Goal: Transaction & Acquisition: Book appointment/travel/reservation

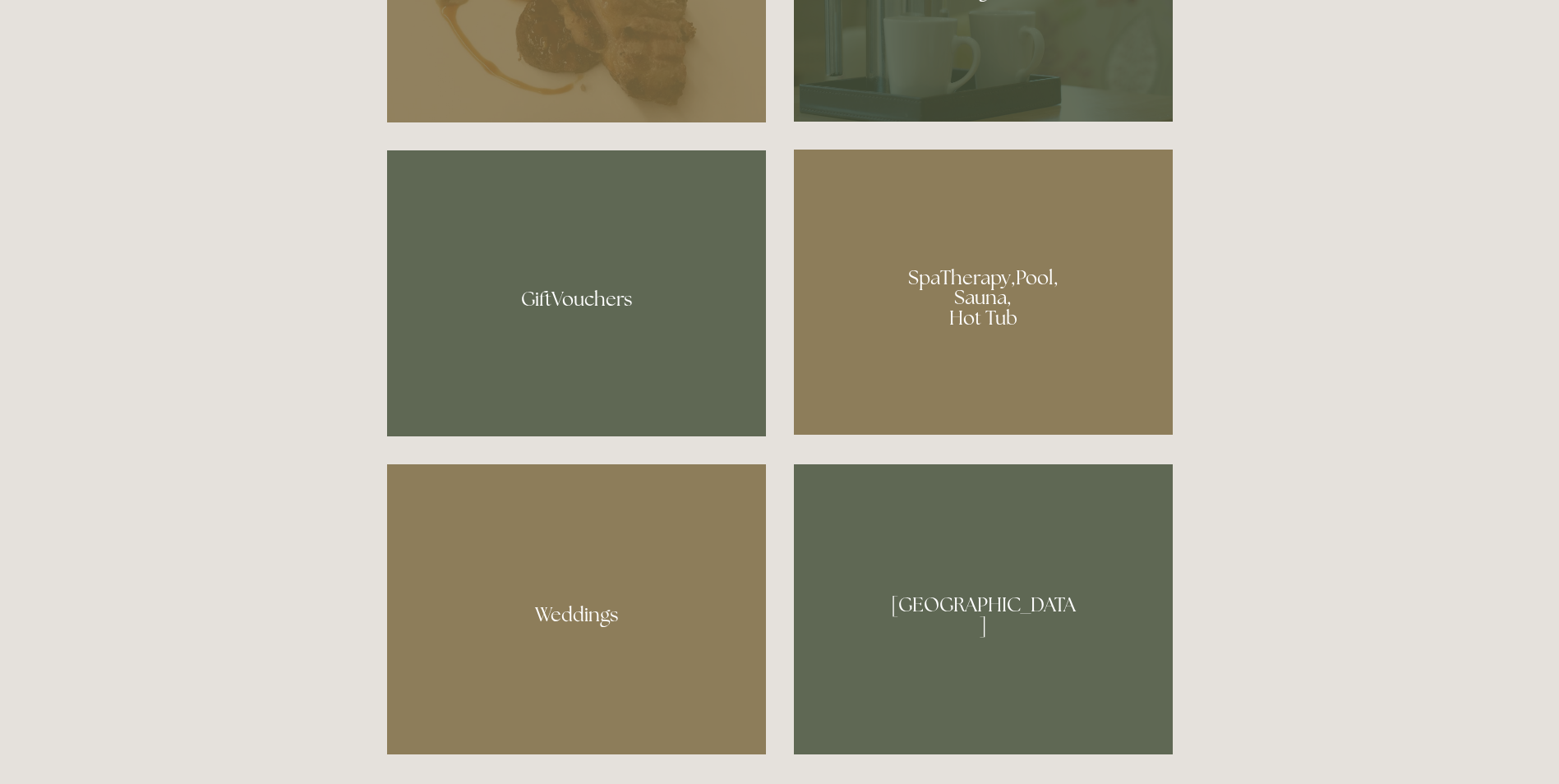
scroll to position [1315, 0]
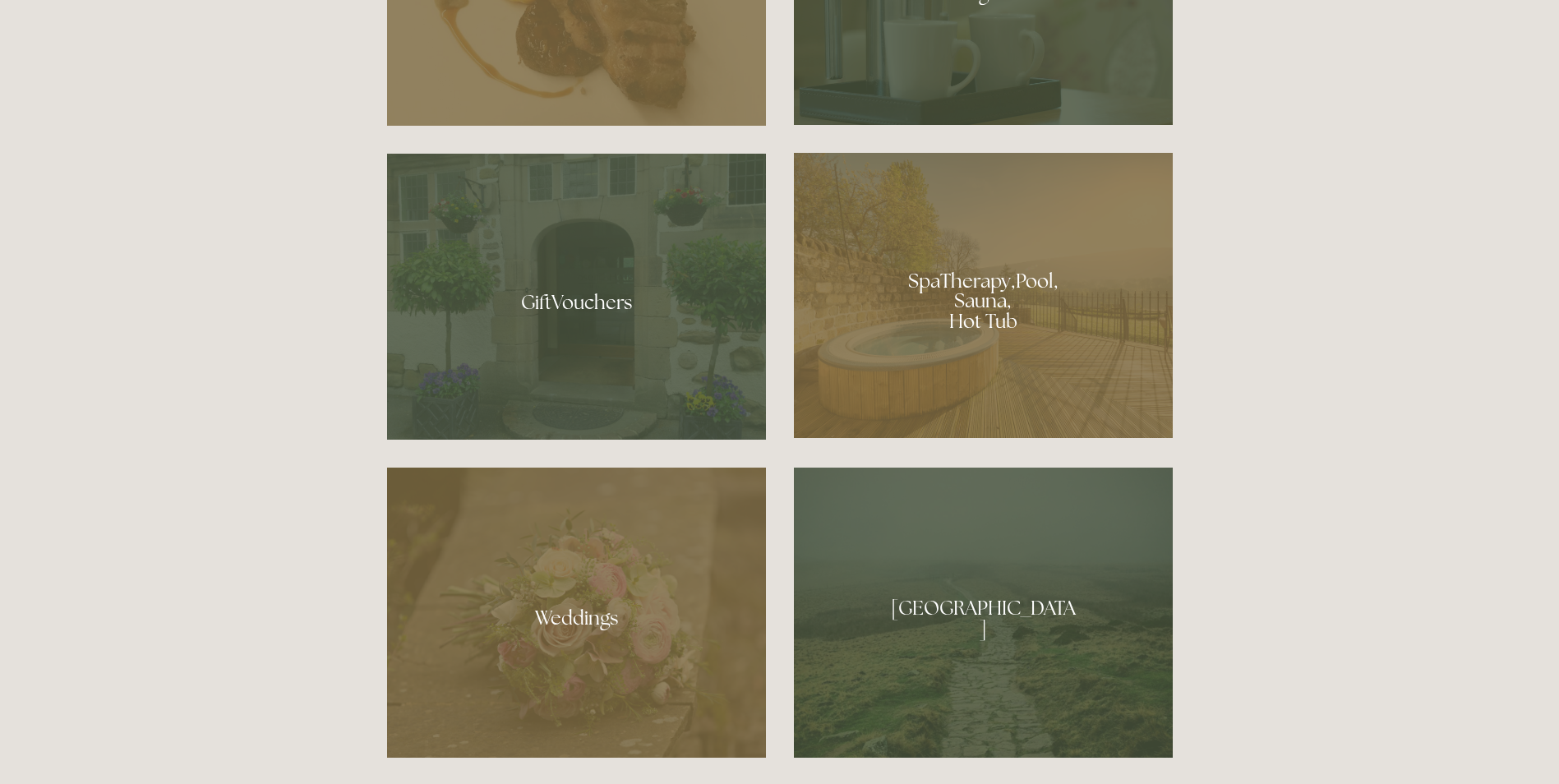
click at [952, 314] on div at bounding box center [983, 295] width 379 height 285
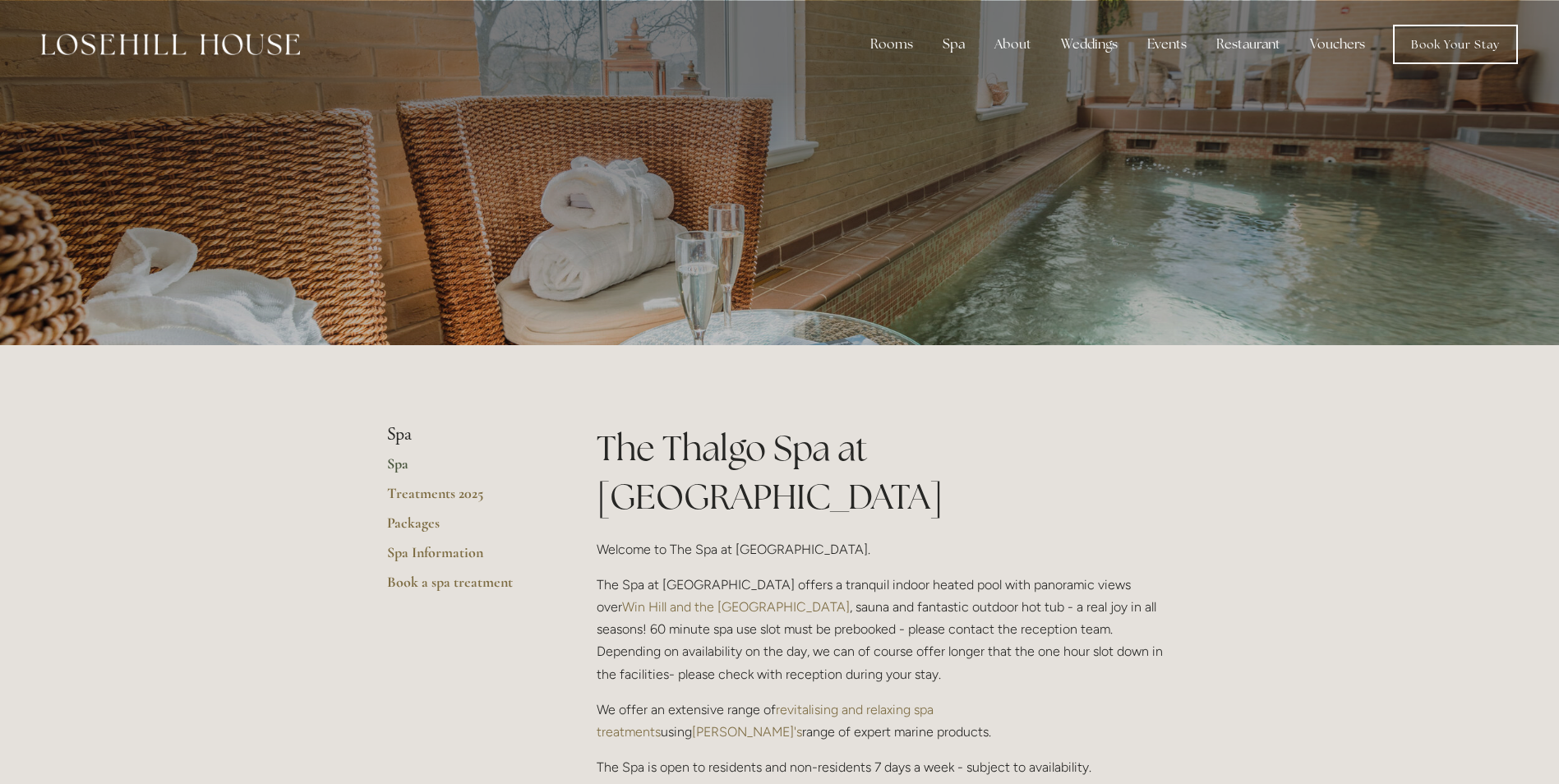
click at [401, 466] on link "Spa" at bounding box center [466, 469] width 157 height 29
click at [899, 84] on link "Rooms" at bounding box center [904, 86] width 106 height 26
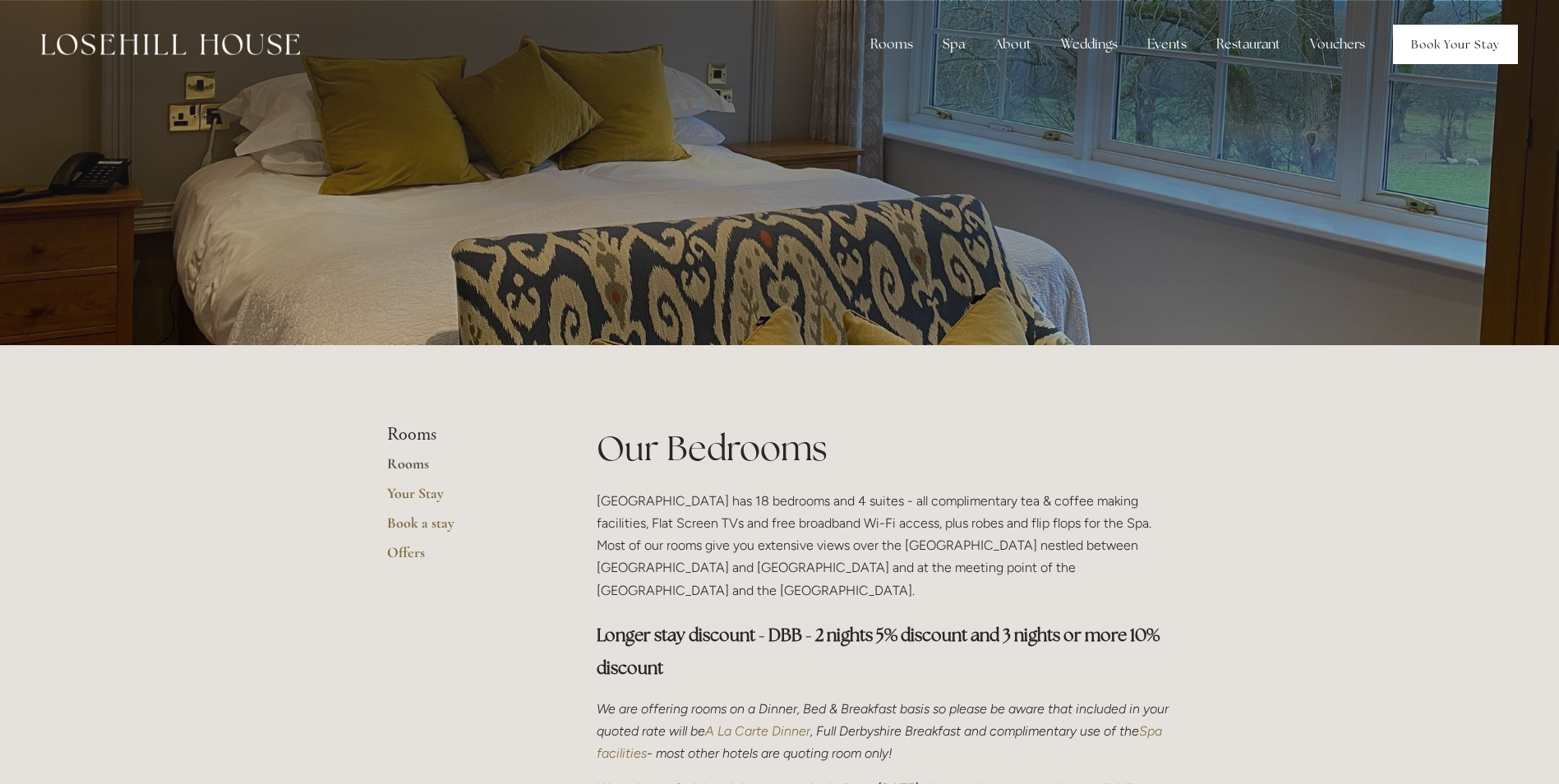
click at [1448, 45] on link "Book Your Stay" at bounding box center [1455, 43] width 125 height 39
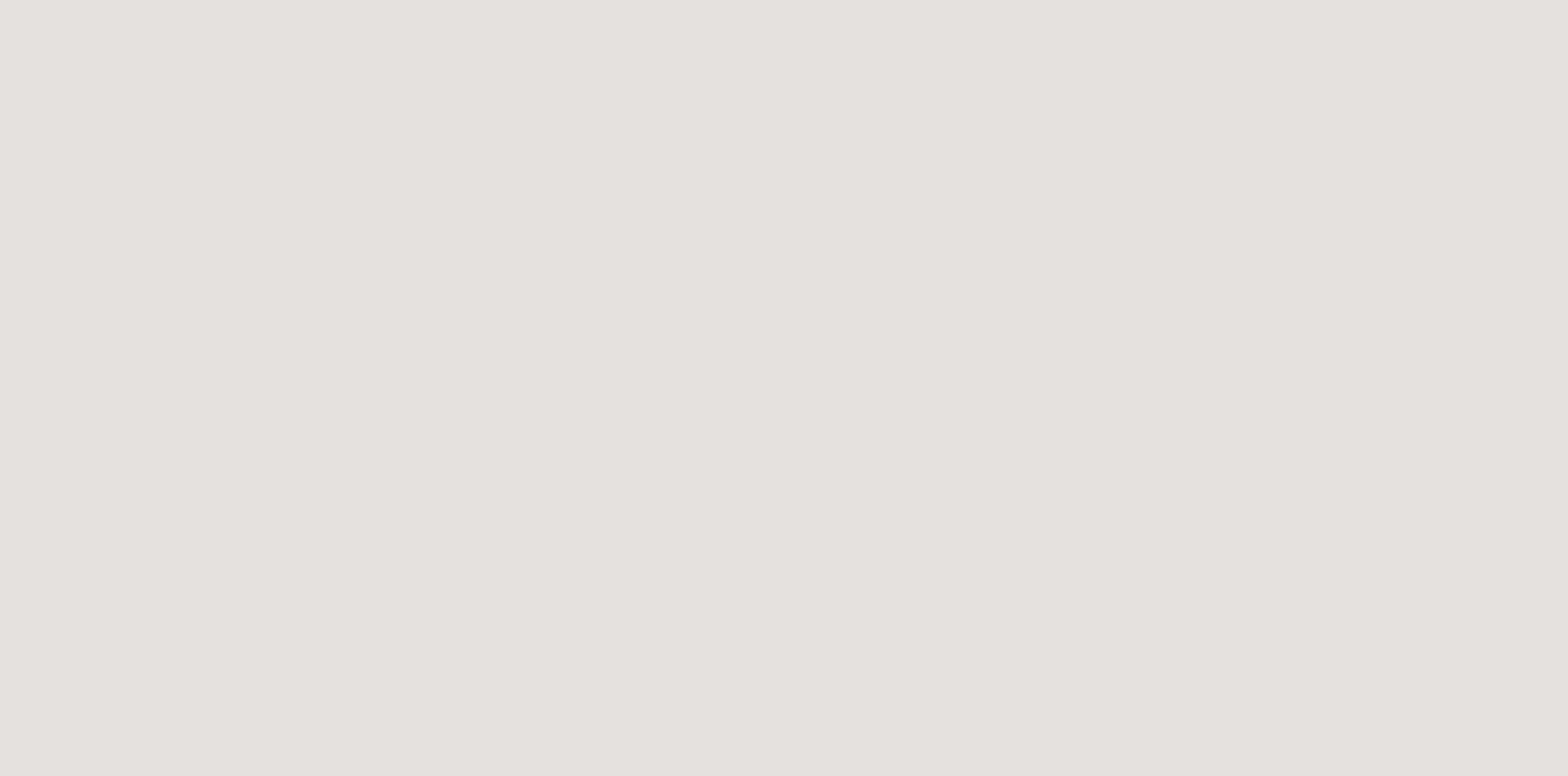
scroll to position [586, 0]
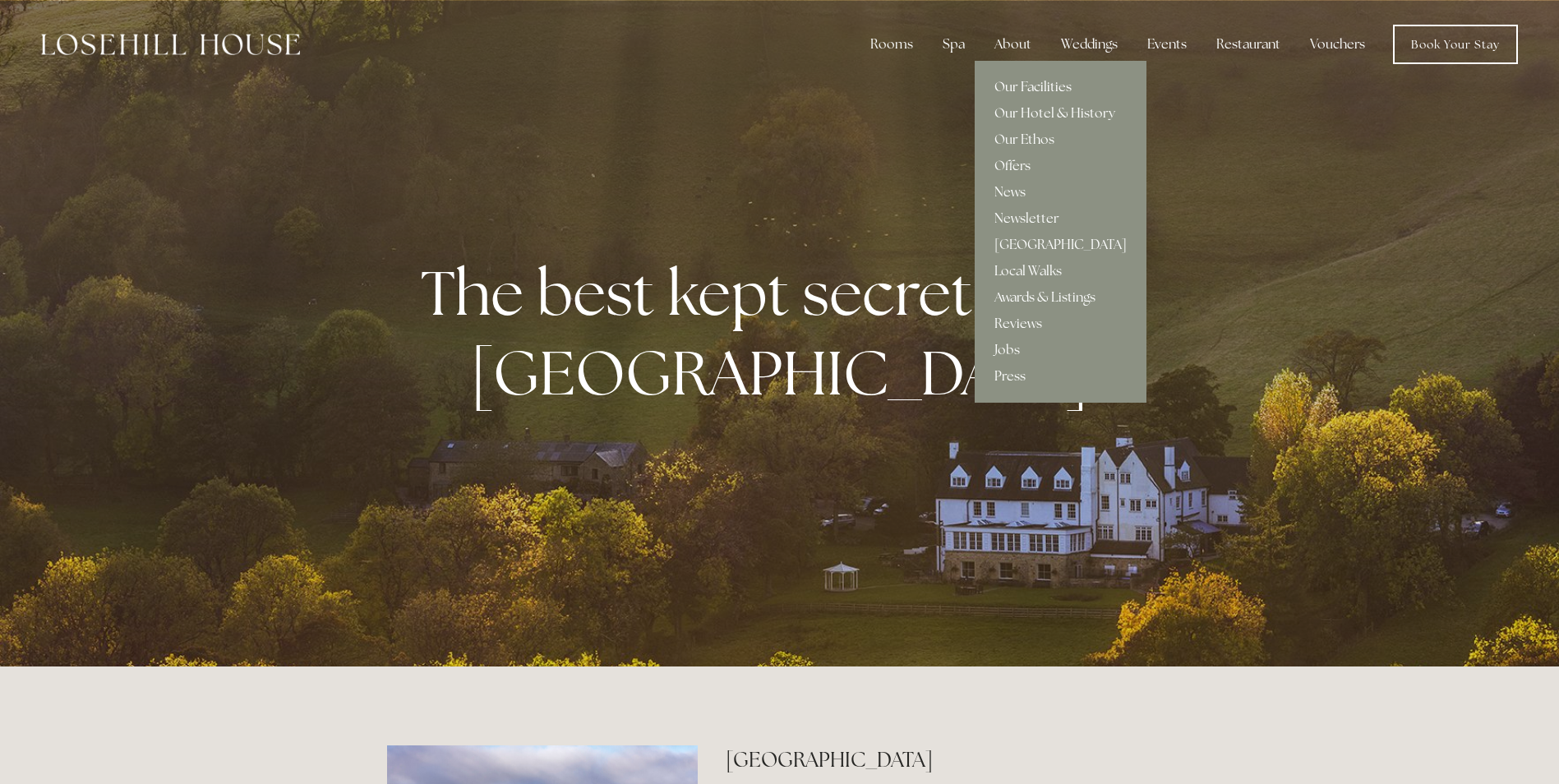
click at [1019, 79] on link "Our Facilities" at bounding box center [1060, 86] width 171 height 26
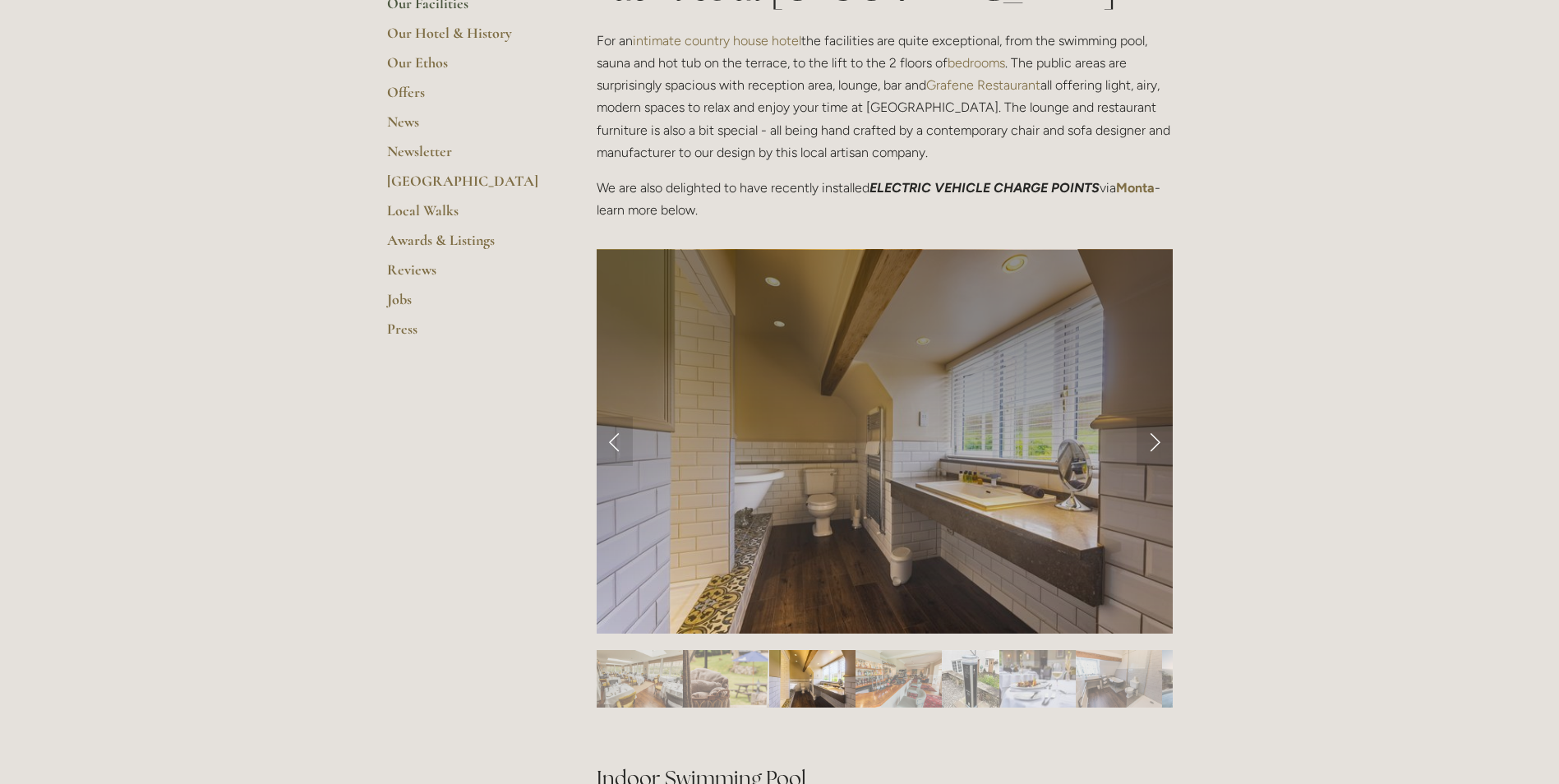
scroll to position [493, 0]
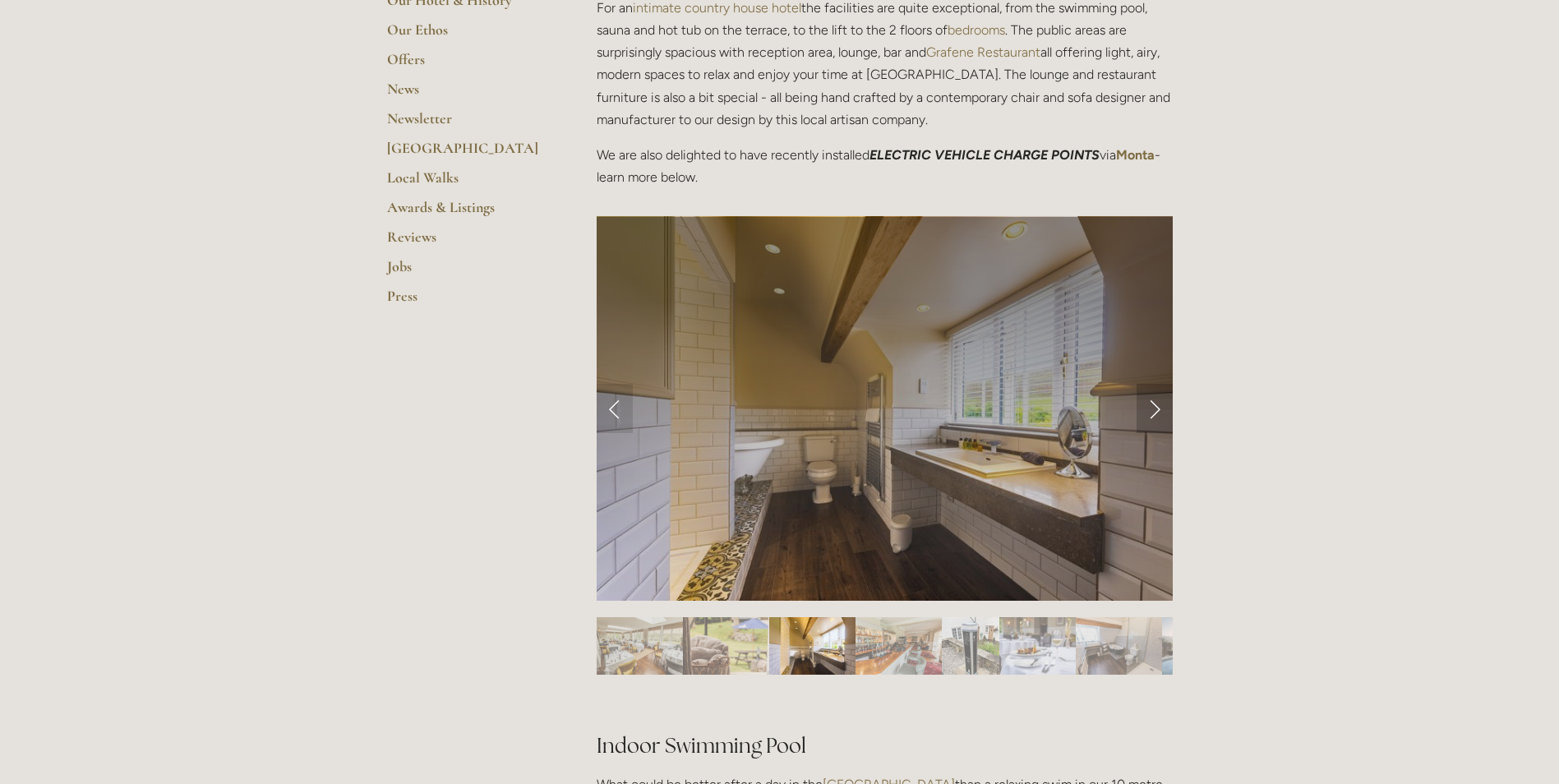
click at [1157, 400] on link "Next Slide" at bounding box center [1154, 408] width 36 height 49
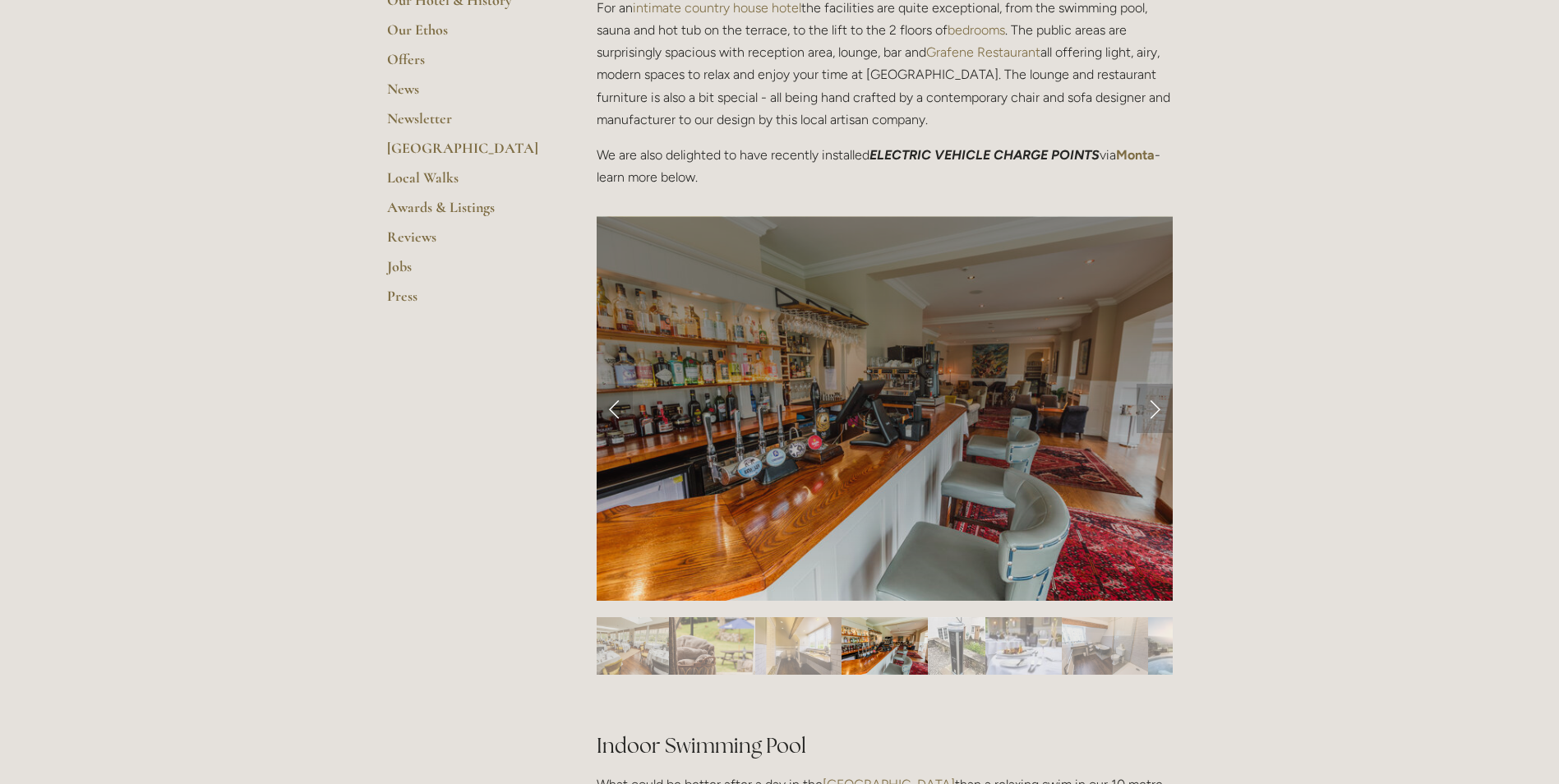
click at [1157, 400] on link "Next Slide" at bounding box center [1154, 408] width 36 height 49
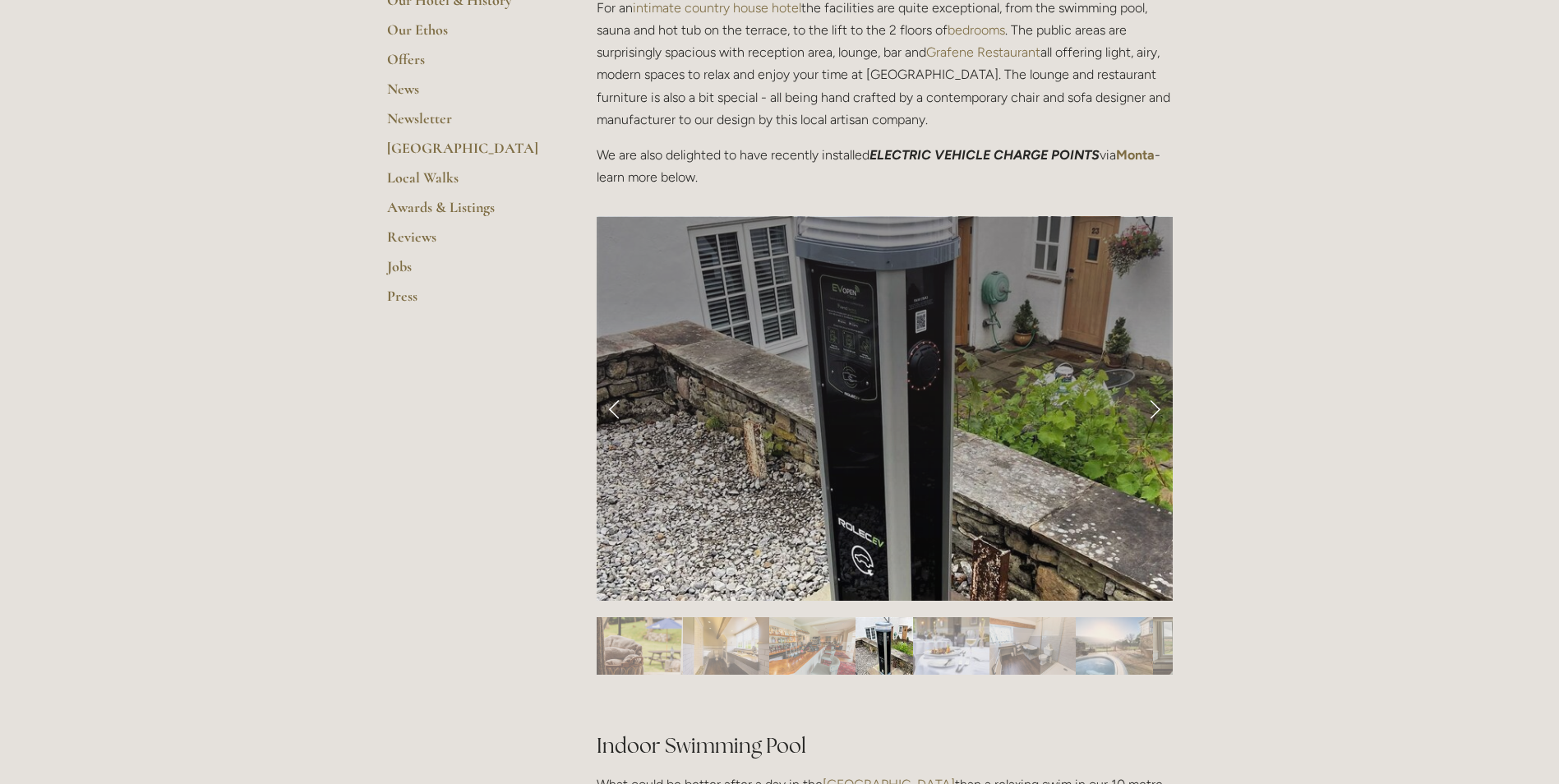
click at [1157, 400] on link "Next Slide" at bounding box center [1154, 408] width 36 height 49
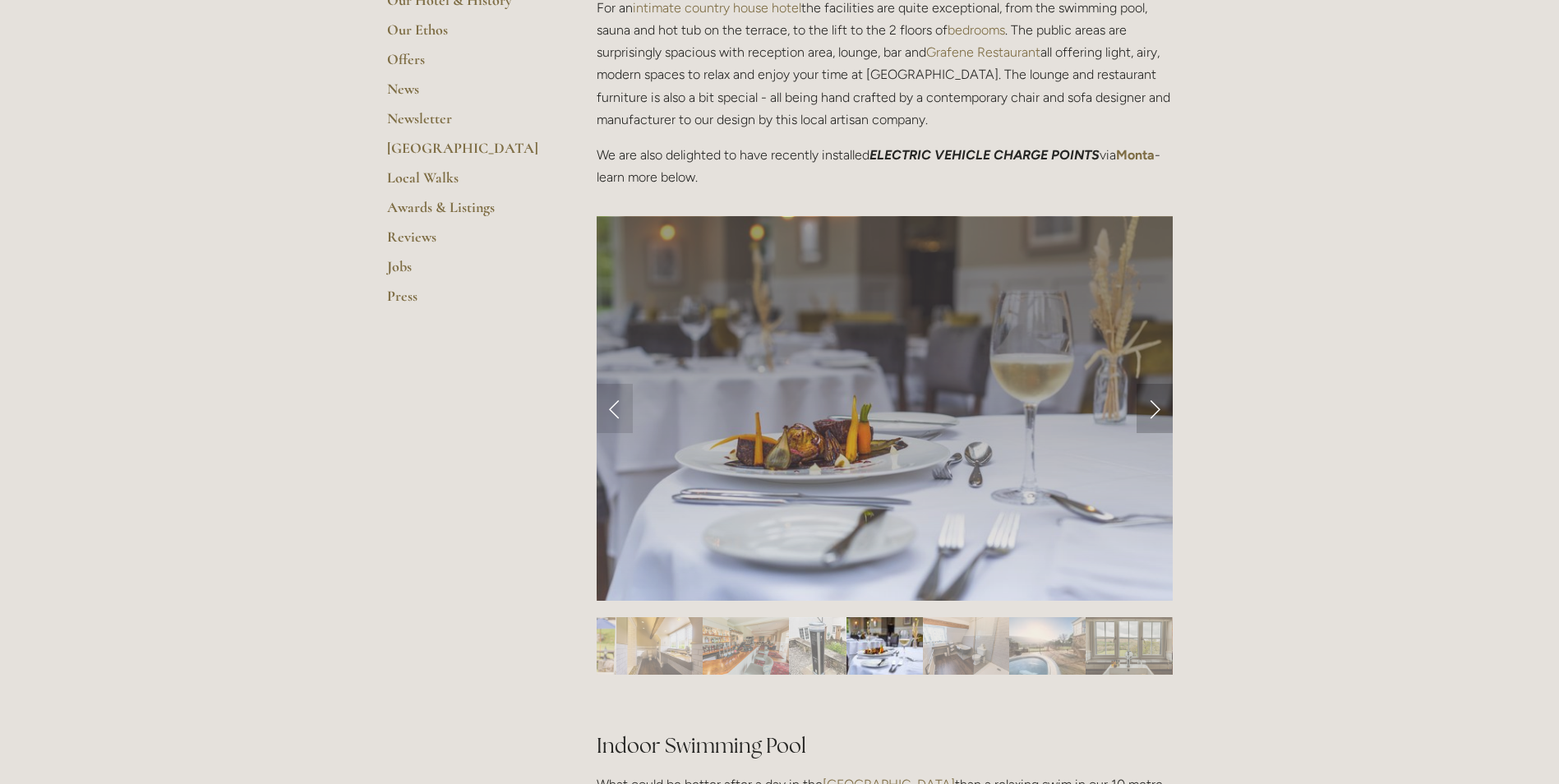
click at [1157, 400] on link "Next Slide" at bounding box center [1154, 408] width 36 height 49
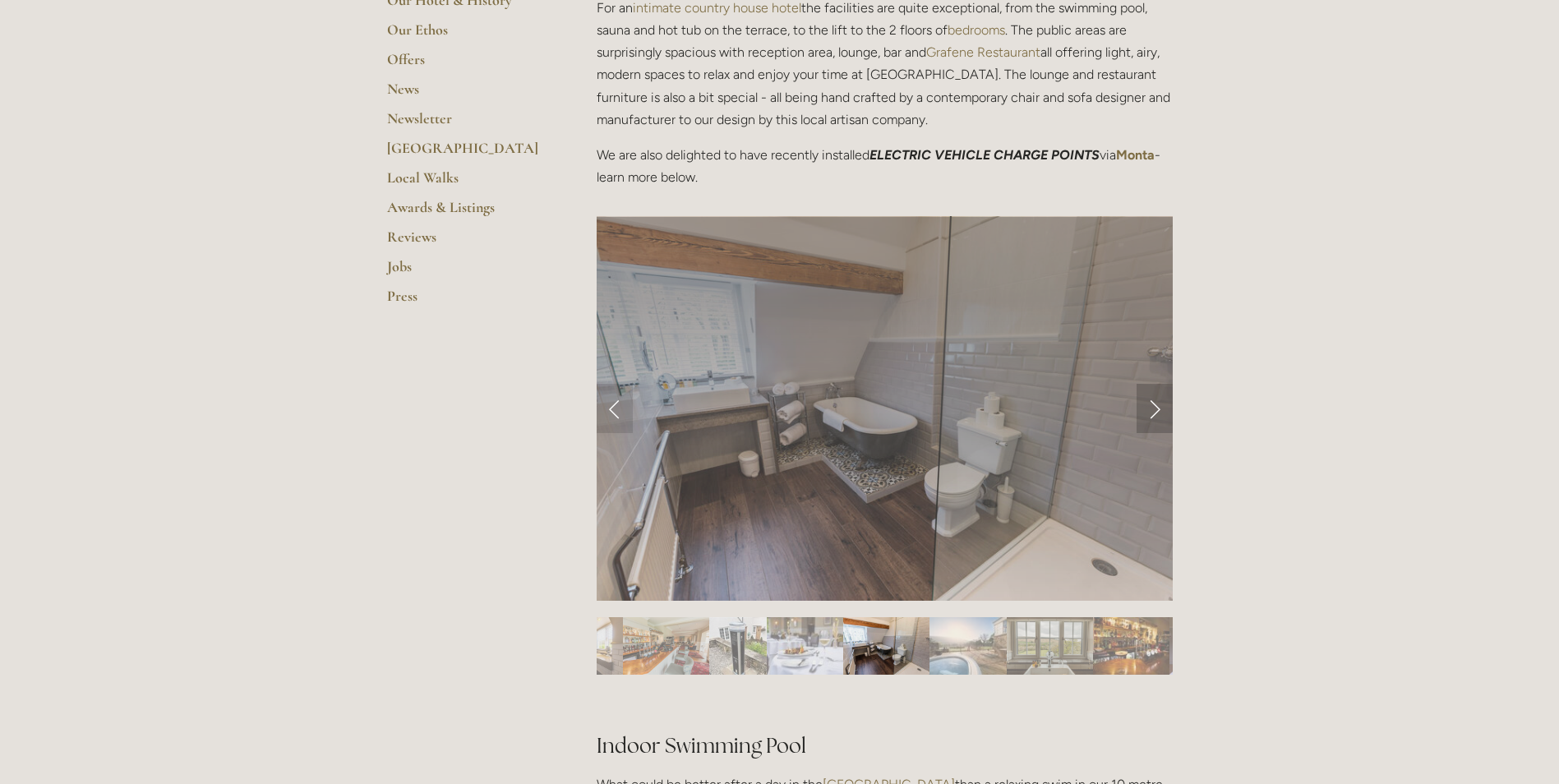
click at [1157, 400] on link "Next Slide" at bounding box center [1154, 408] width 36 height 49
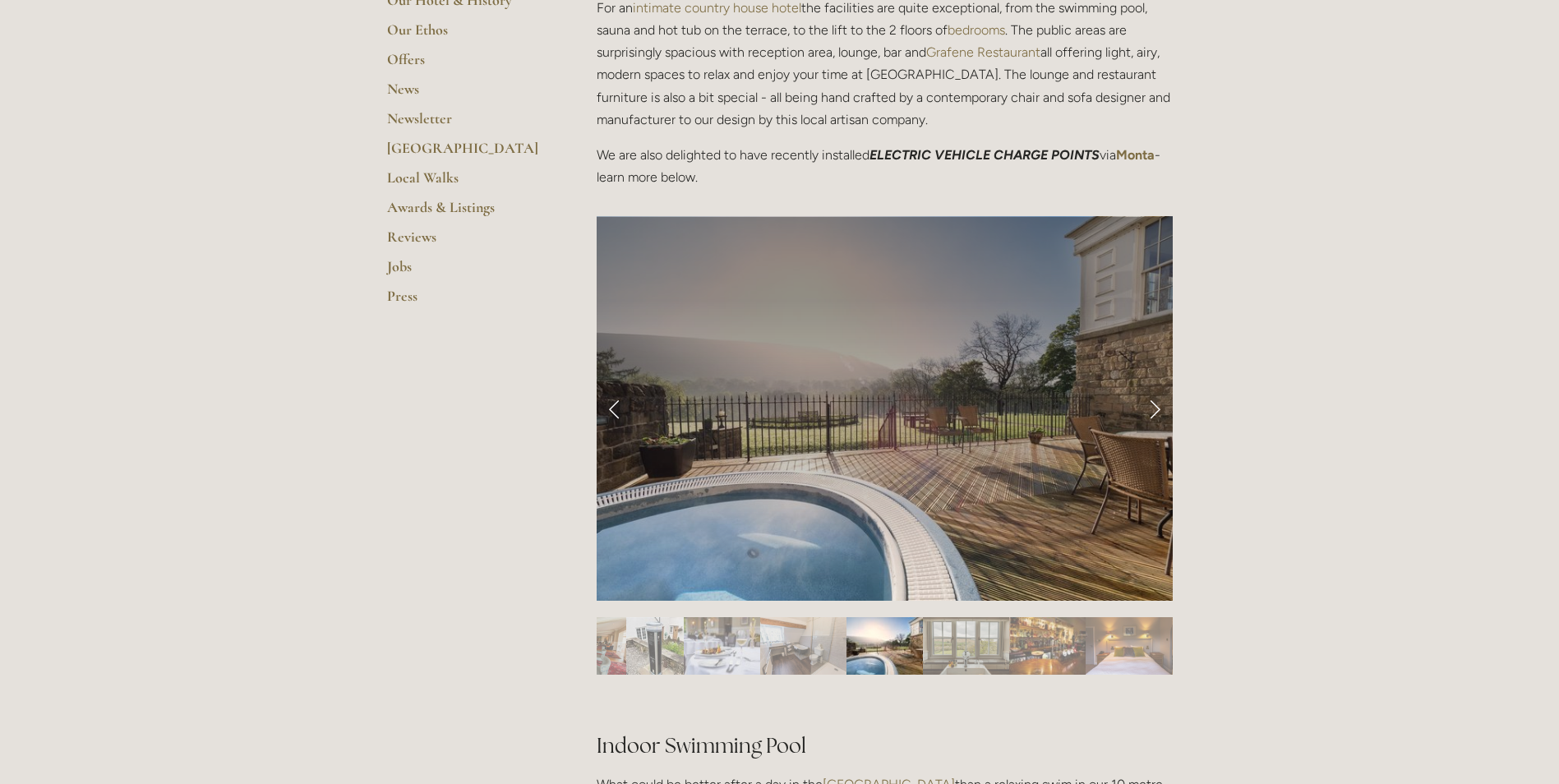
click at [1157, 400] on link "Next Slide" at bounding box center [1154, 408] width 36 height 49
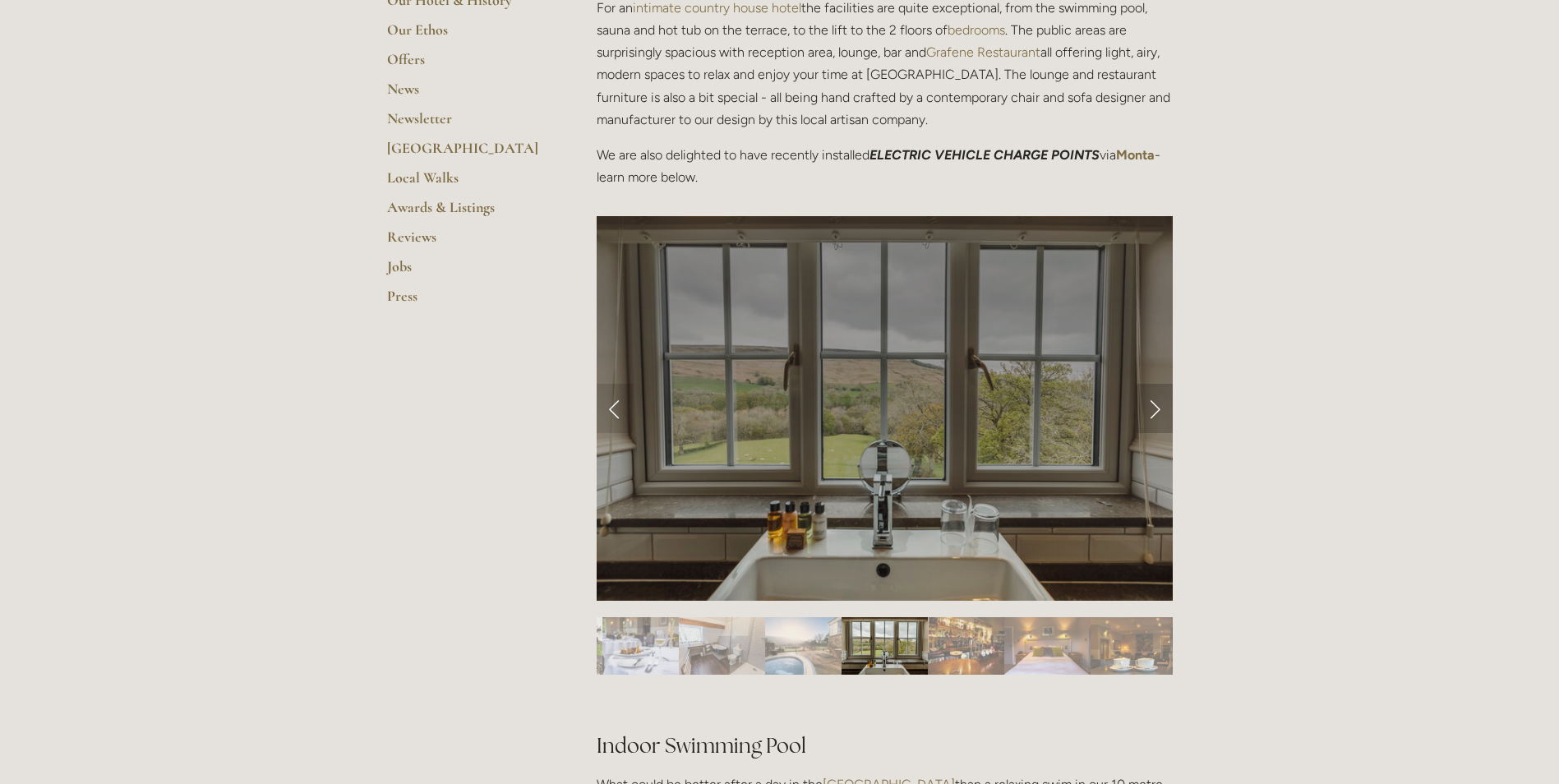
click at [1157, 400] on link "Next Slide" at bounding box center [1154, 408] width 36 height 49
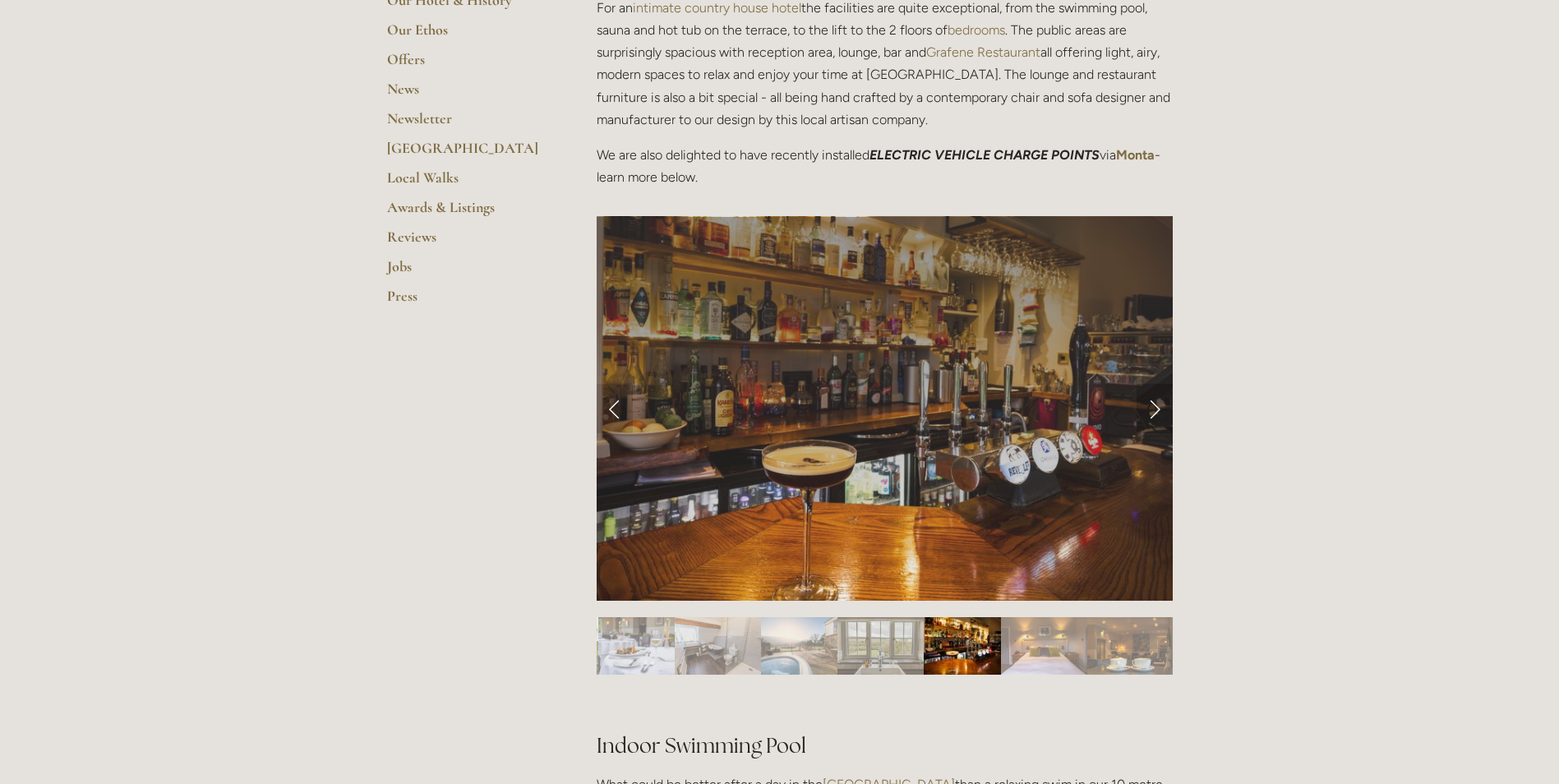
click at [1157, 400] on link "Next Slide" at bounding box center [1154, 408] width 36 height 49
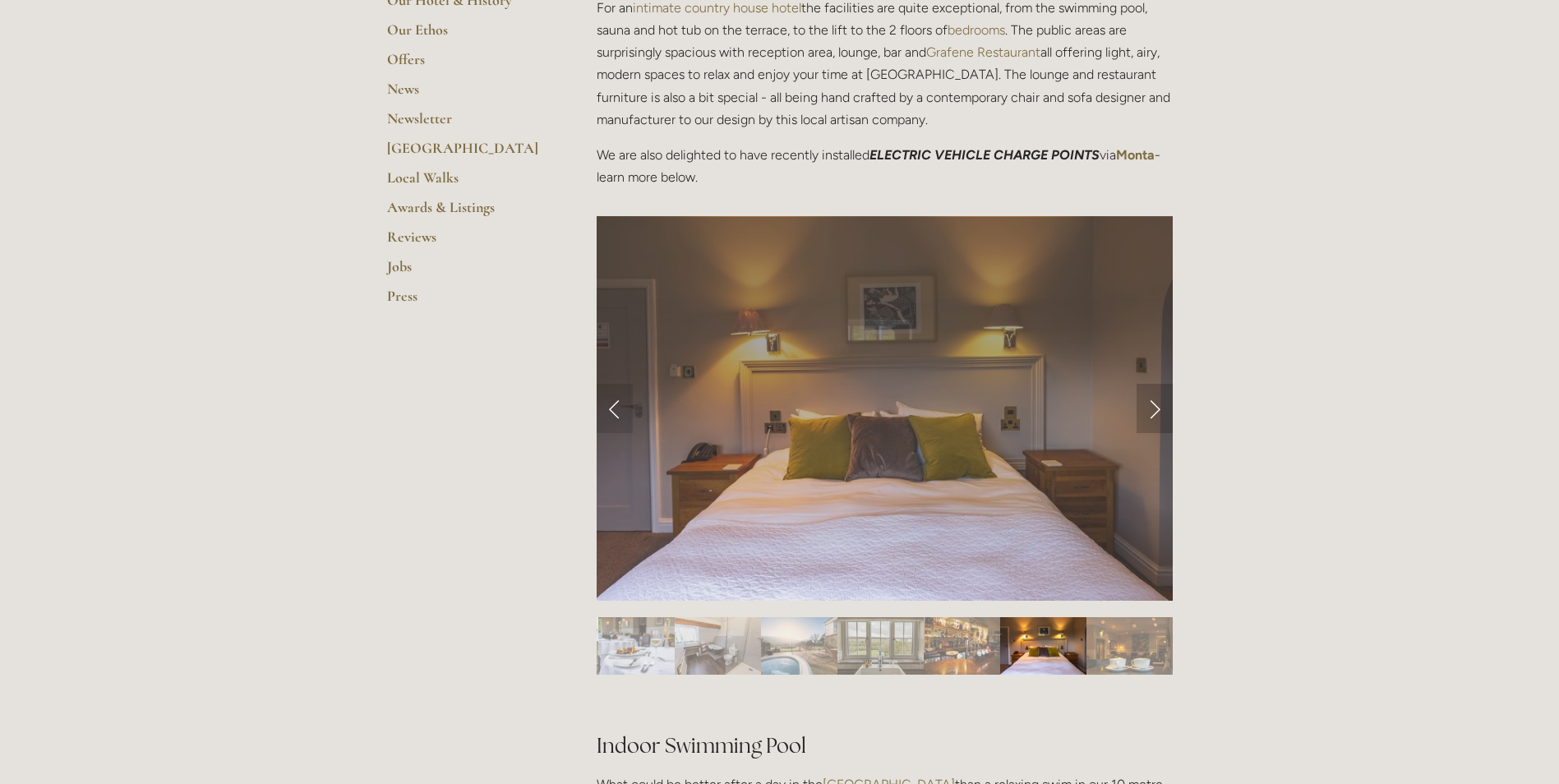
click at [1157, 400] on link "Next Slide" at bounding box center [1154, 408] width 36 height 49
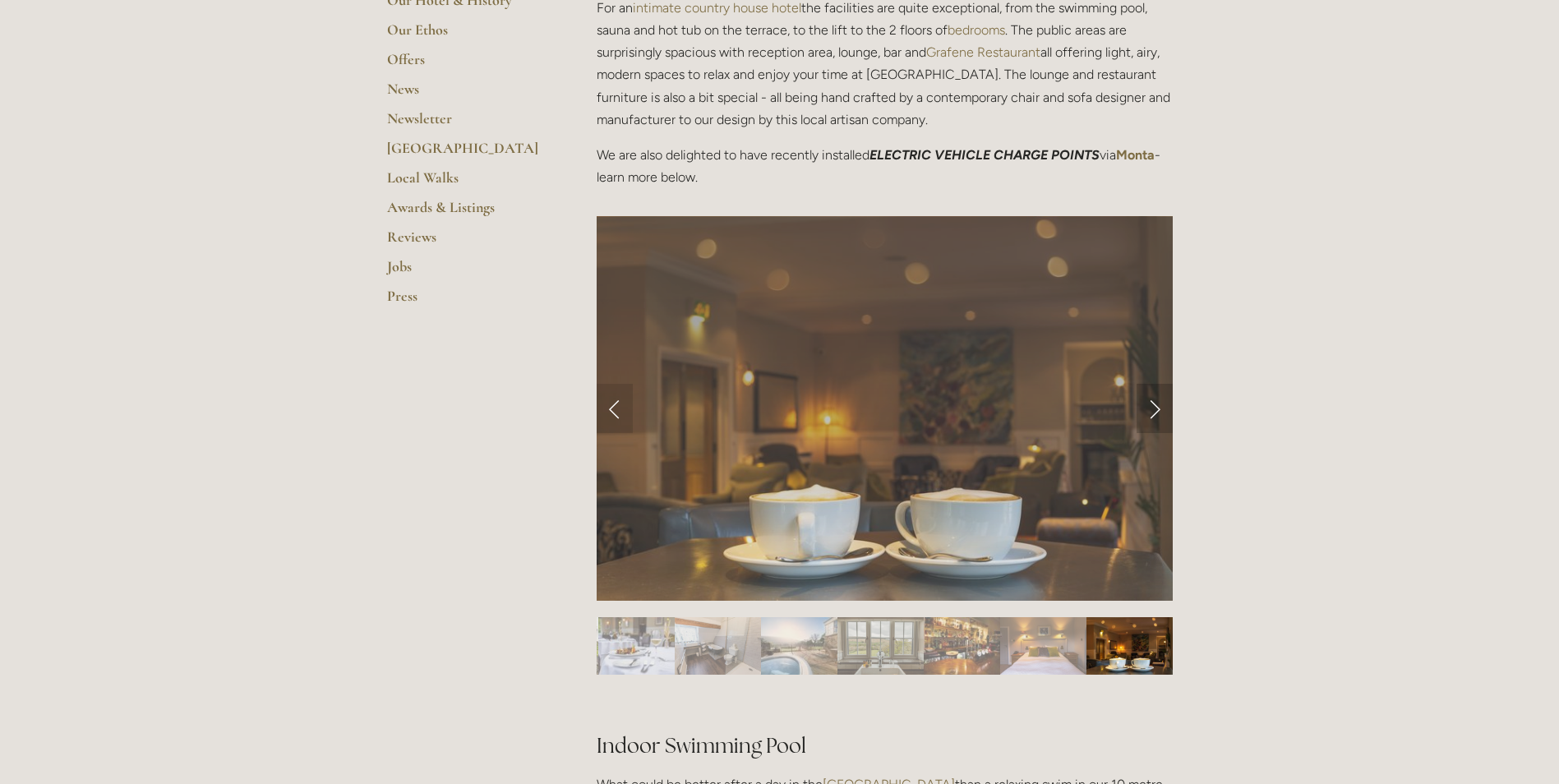
click at [1157, 400] on link "Next Slide" at bounding box center [1154, 408] width 36 height 49
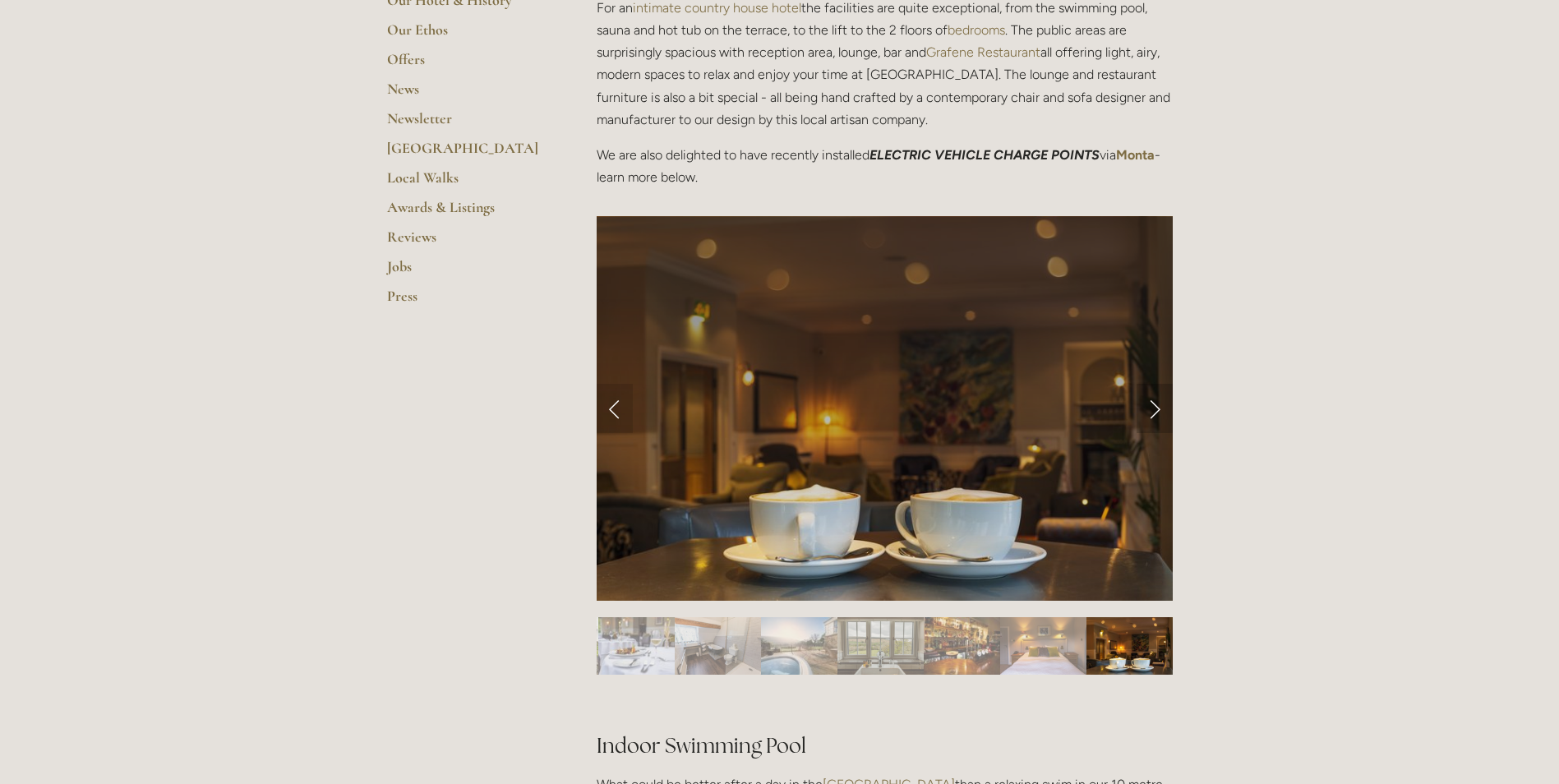
click at [1157, 400] on link "Next Slide" at bounding box center [1154, 408] width 36 height 49
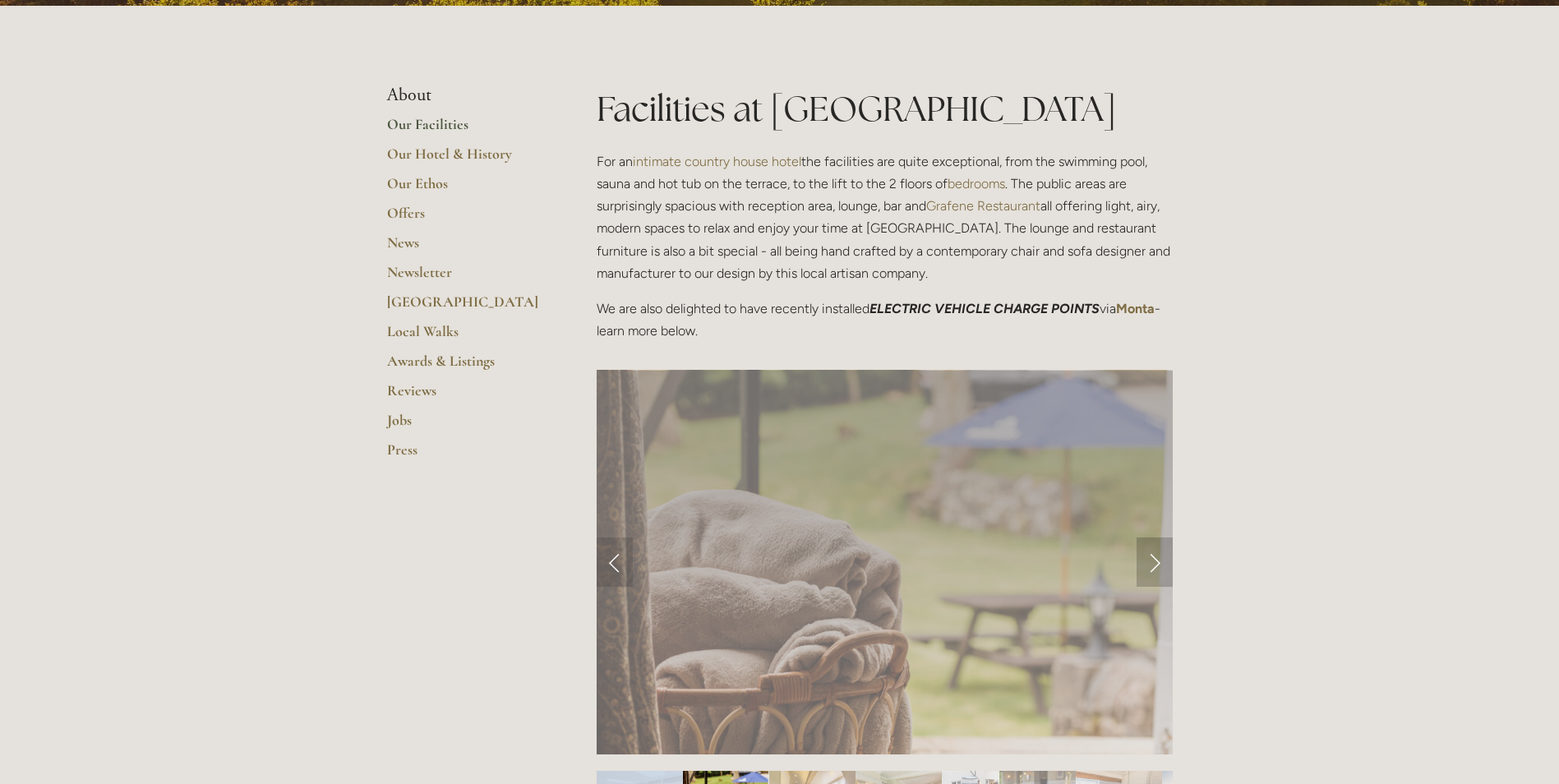
scroll to position [247, 0]
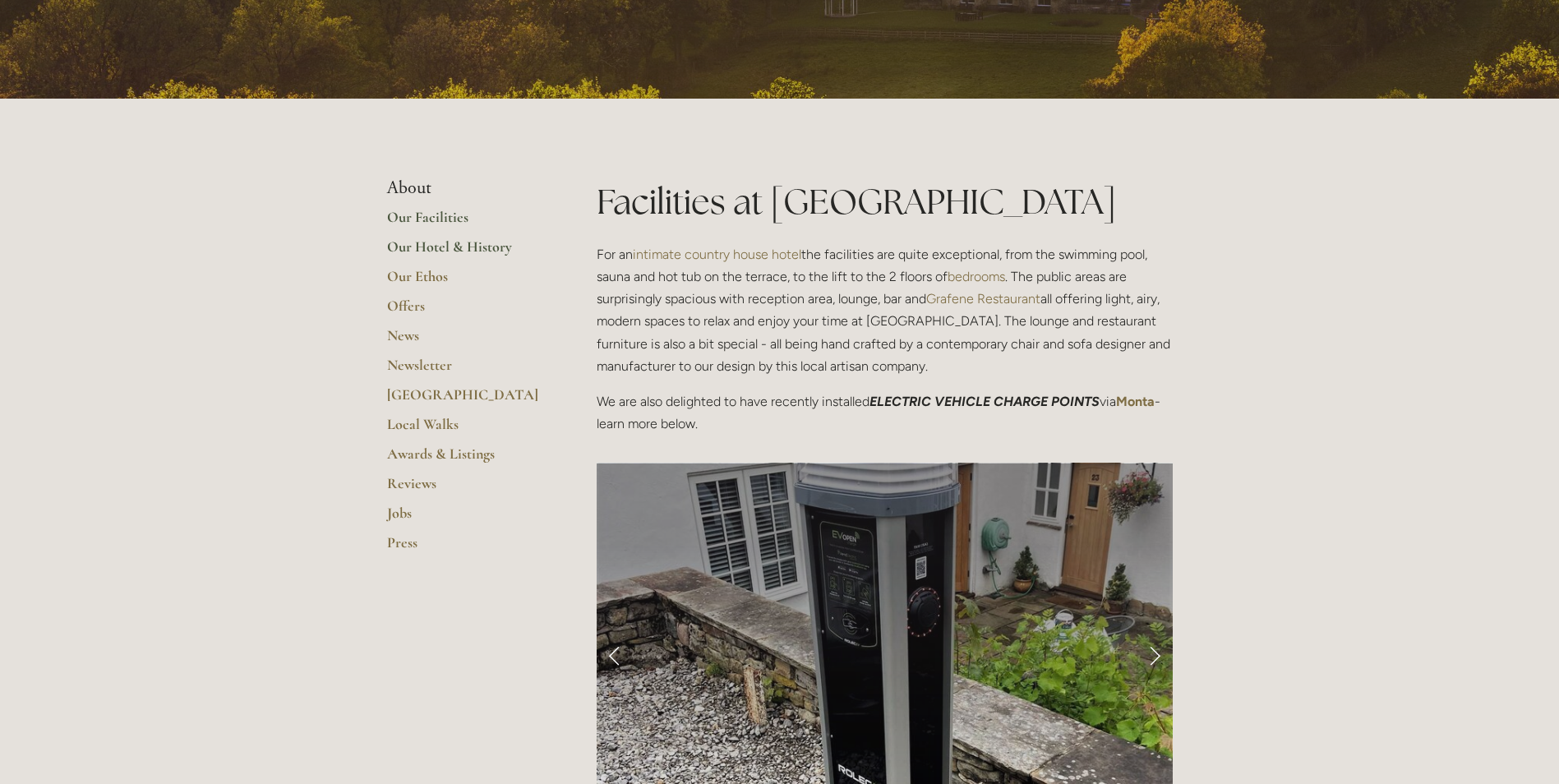
click at [446, 247] on link "Our Hotel & History" at bounding box center [466, 252] width 157 height 29
